Goal: Information Seeking & Learning: Learn about a topic

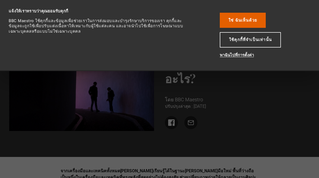
click at [259, 20] on button "ใช่ ฉันเห็นด้วย" at bounding box center [243, 20] width 46 height 15
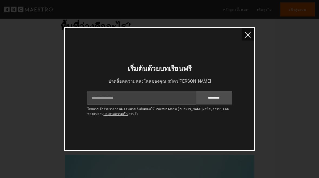
scroll to position [234, 0]
click at [248, 36] on img "ปิด" at bounding box center [248, 35] width 6 height 6
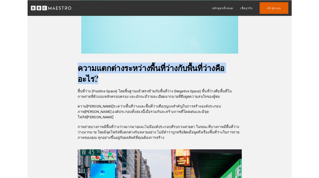
scroll to position [459, 0]
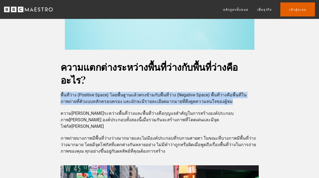
copy font "พื้นที่ว่าง (Positive Space) โดยพื้นฐานแล้วตรงข้ามกับพื้นที่ว่าง (Negative Spac…"
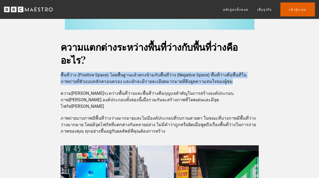
scroll to position [478, 0]
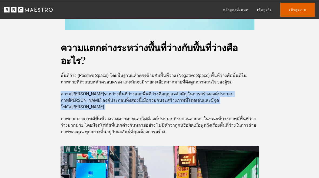
copy div "ความ[PERSON_NAME]ระหว่างพื้นที่ว่างและพื้นที่ว่างคือกุญแจสำคัญในการสร้างองค์ประ…"
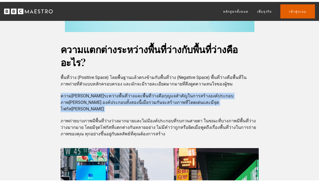
scroll to position [478, 0]
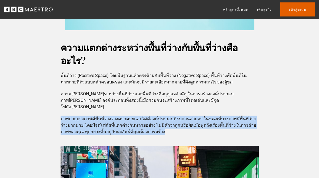
copy font "ภาพถ่ายบางภาพมีพื้นที่ว่างว่างมากมายและไม่มีองค์ประกอบที่รบกวนสายตา ในขณะที่บาง…"
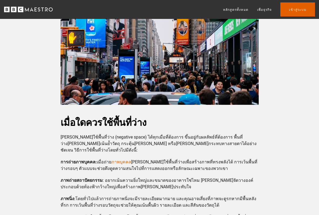
scroll to position [643, 0]
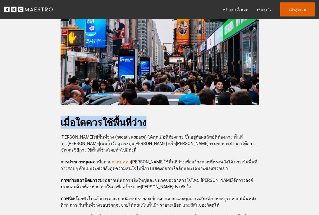
copy font "เมื่อใดควรใช้พื้นที่ว่าง"
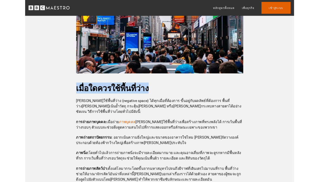
scroll to position [664, 0]
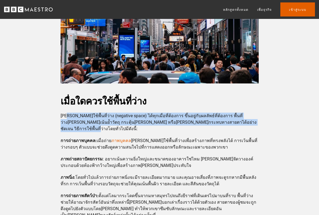
copy font "[PERSON_NAME]ใช้พื้นที่ว่าง (negative space) ได้ทุกเมื่อที่ต้องการ ขึ้นอยู่กับผ…"
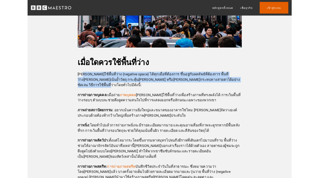
scroll to position [706, 0]
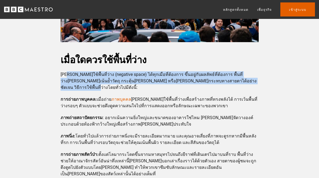
copy font "[PERSON_NAME]ใช้พื้นที่ว่าง (negative space) ได้ทุกเมื่อที่ต้องการ ขึ้นอยู่กับผ…"
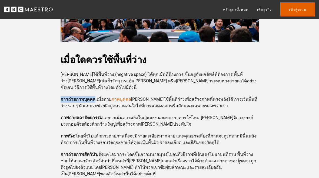
copy font "การถ่ายภาพบุคคล"
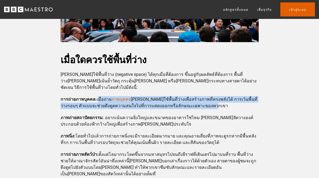
copy p "เมื่อถ่าย ภาพบุคคล [PERSON_NAME]ใช้พื้นที่ว่างเพื่อสร้างภาพที่ทรงพลังได้ การเว้…"
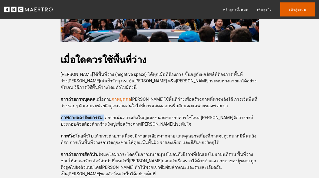
copy p "ภาพถ่ายสถาปัตยกรรม"
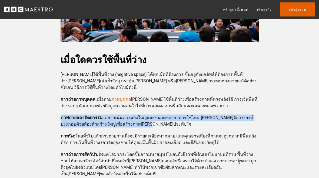
click at [189, 115] on p "ภาพถ่ายสถาปัตยกรรม : อยากเน้นความยิ่งใหญ่และขนาดของอาคารใช่ไหม [PERSON_NAME]จัด…" at bounding box center [160, 121] width 198 height 13
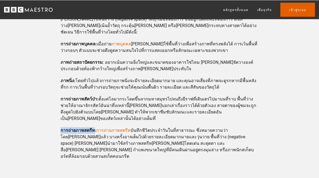
scroll to position [762, 0]
